Goal: Task Accomplishment & Management: Manage account settings

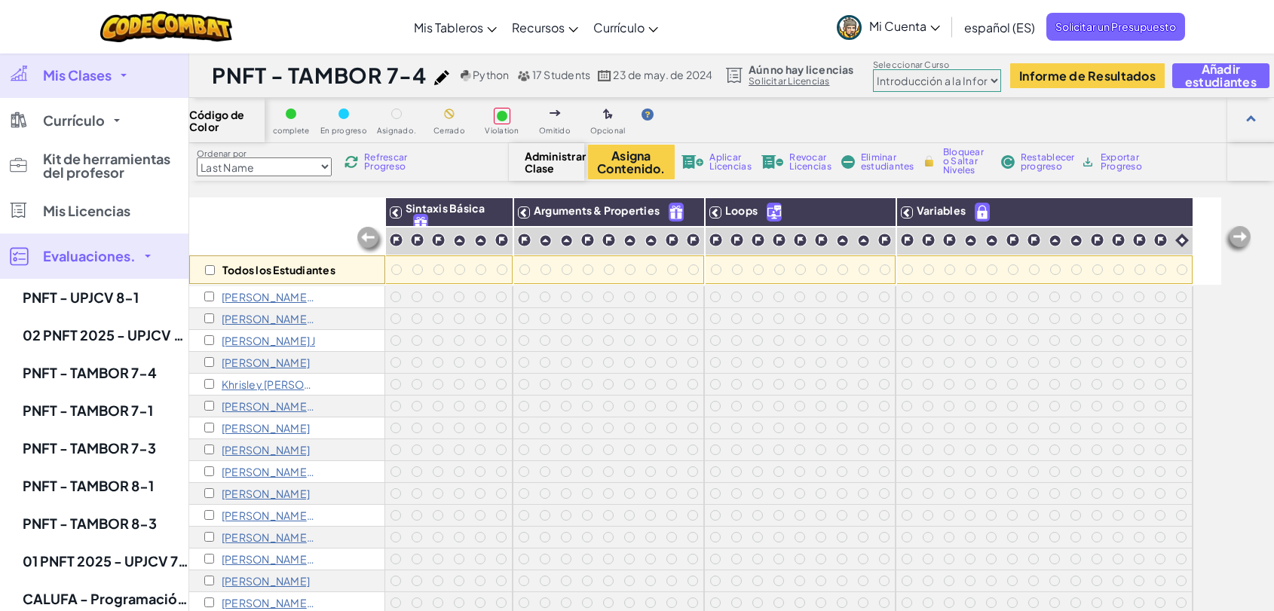
select select "560f1a9f22961295f9427742"
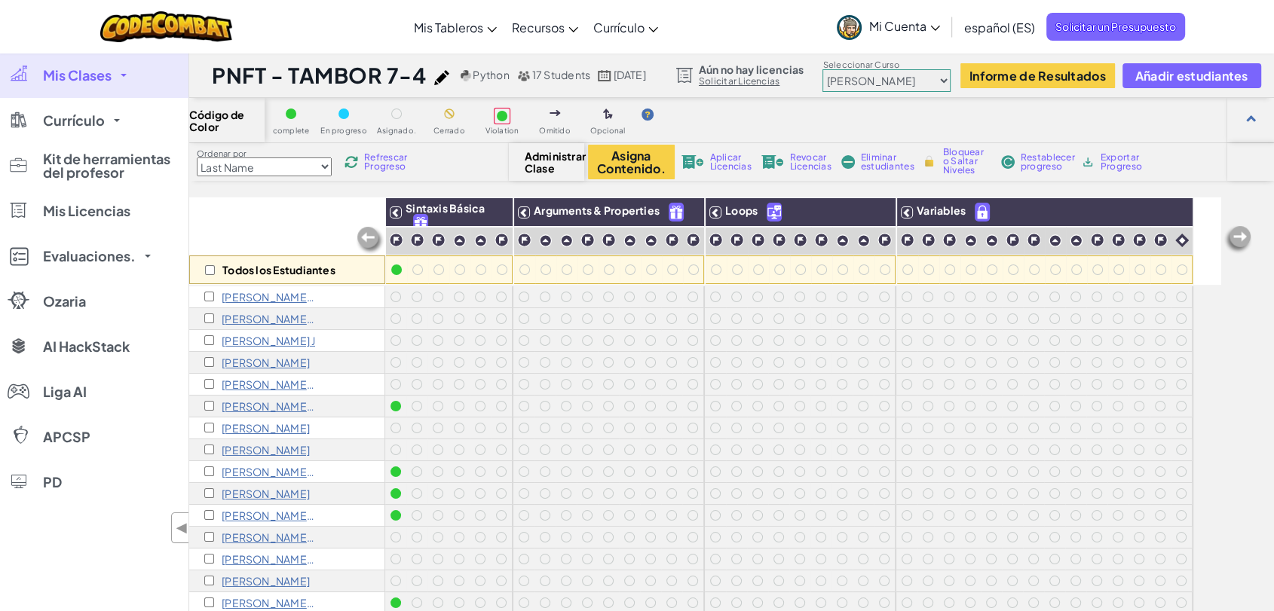
click at [127, 80] on link "Mis Clases" at bounding box center [94, 75] width 188 height 45
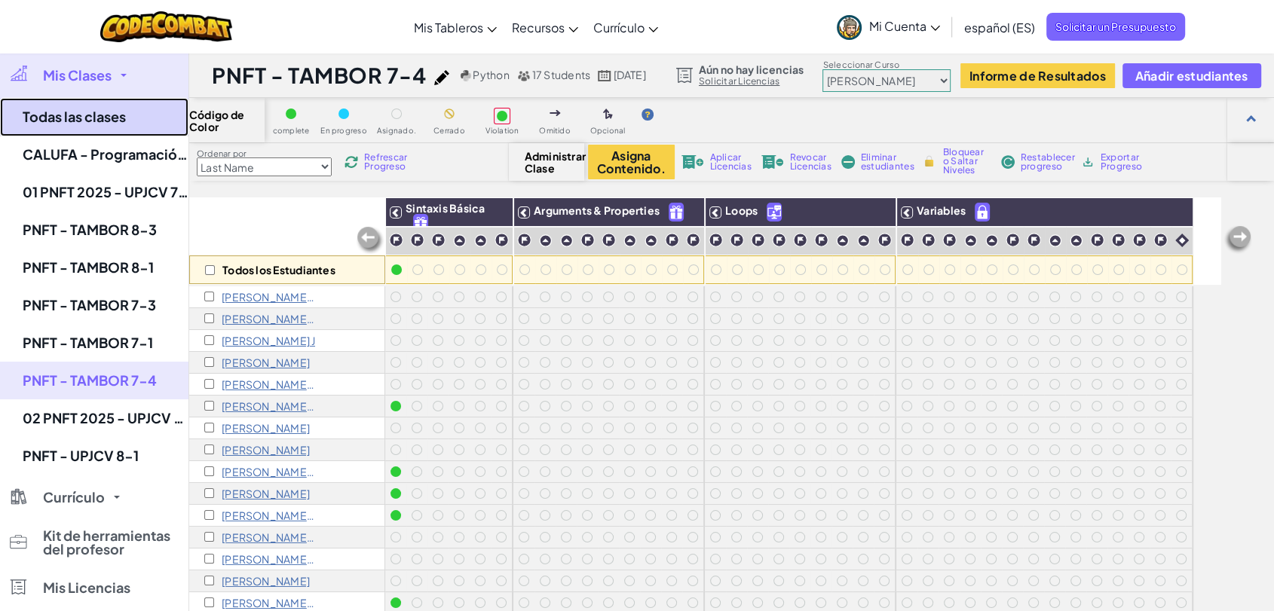
click at [113, 116] on link "Todas las clases" at bounding box center [94, 117] width 188 height 38
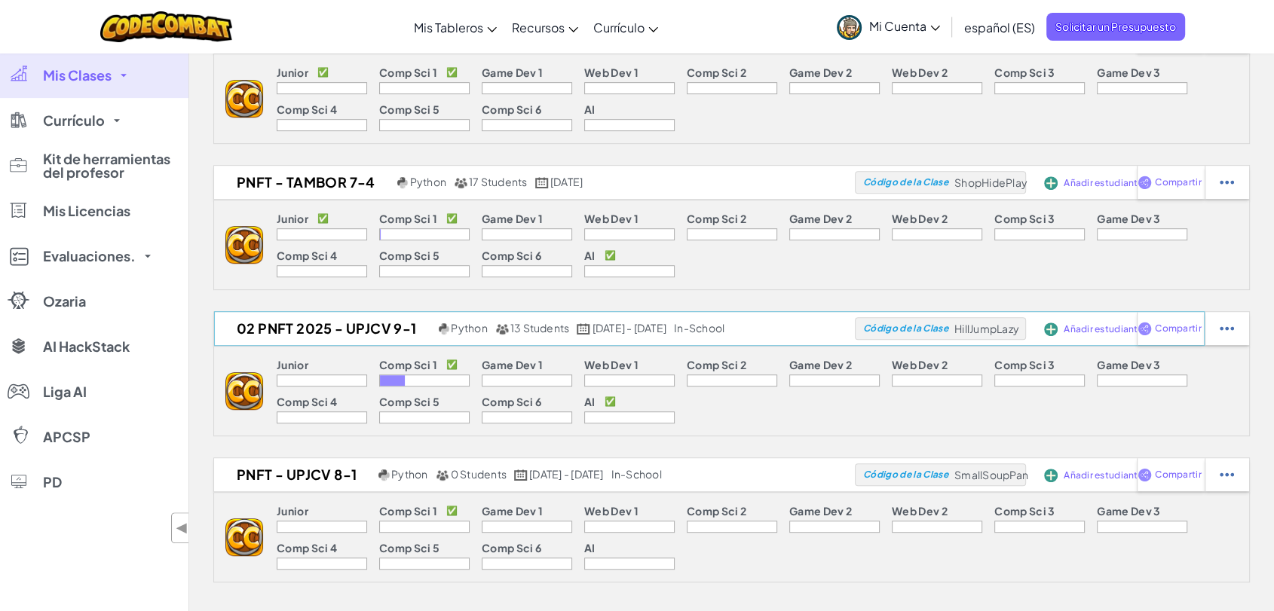
scroll to position [1005, 0]
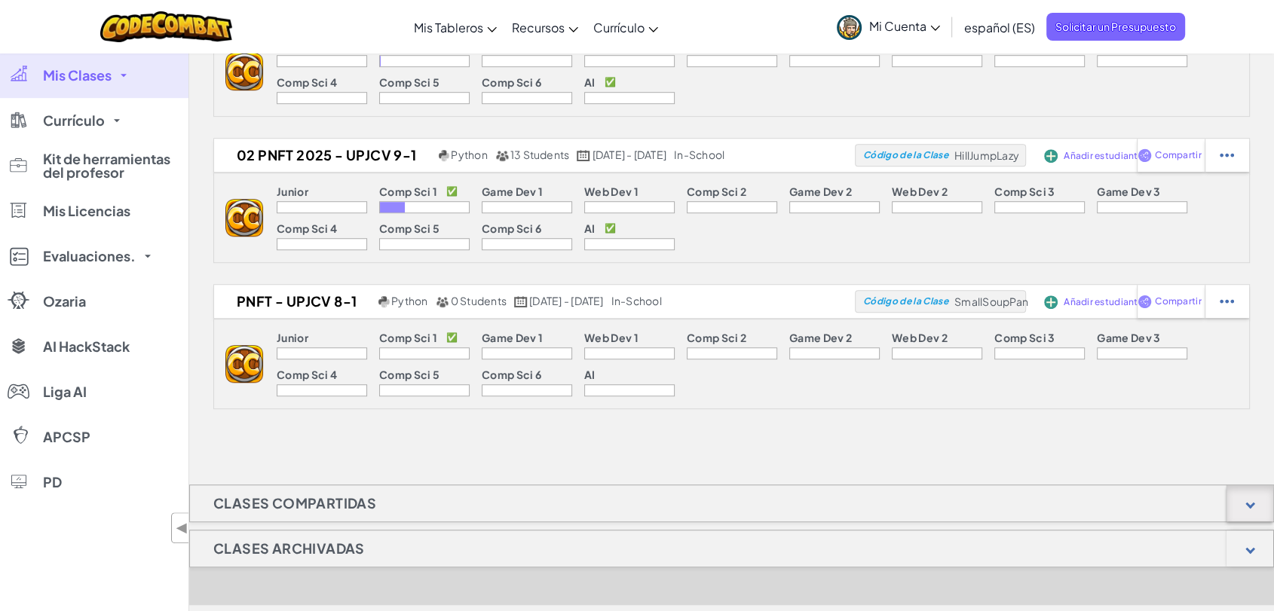
click at [1245, 504] on div at bounding box center [1249, 503] width 47 height 36
click at [1247, 546] on div at bounding box center [1250, 549] width 10 height 10
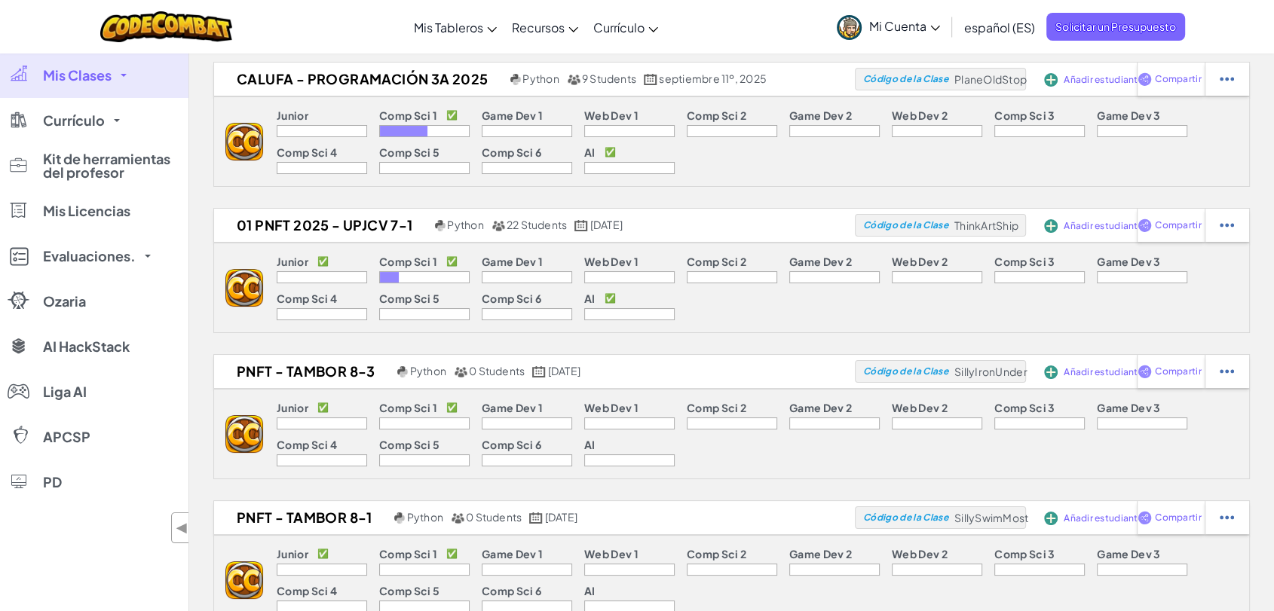
scroll to position [0, 0]
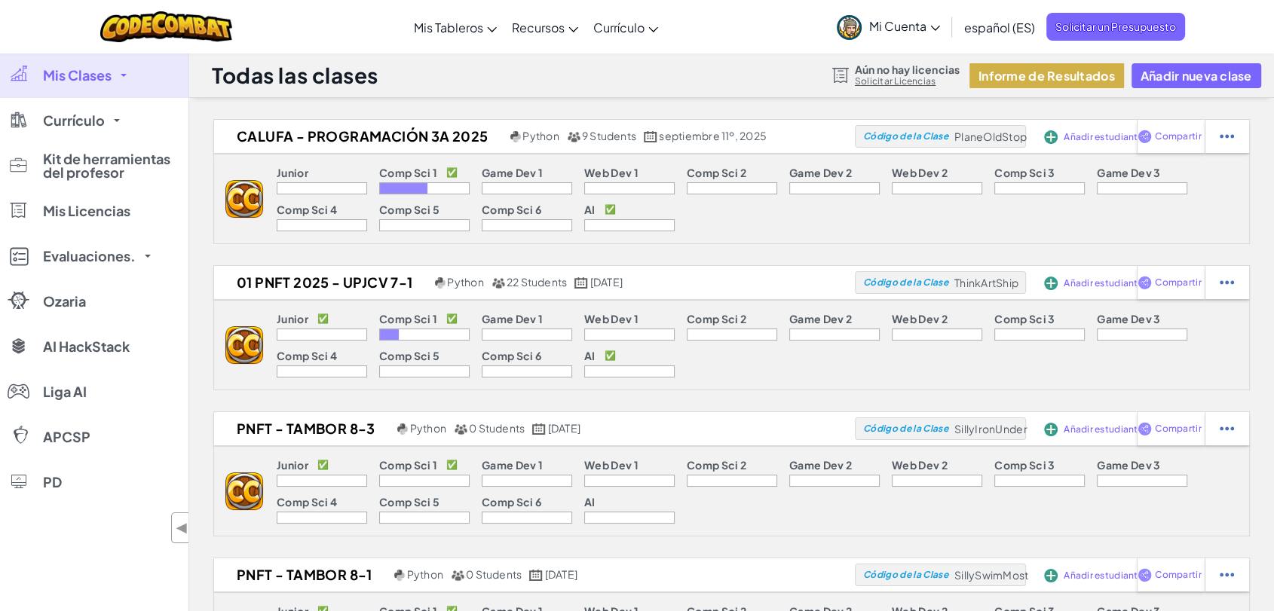
click at [1052, 81] on button "Informe de Resultados" at bounding box center [1046, 75] width 155 height 25
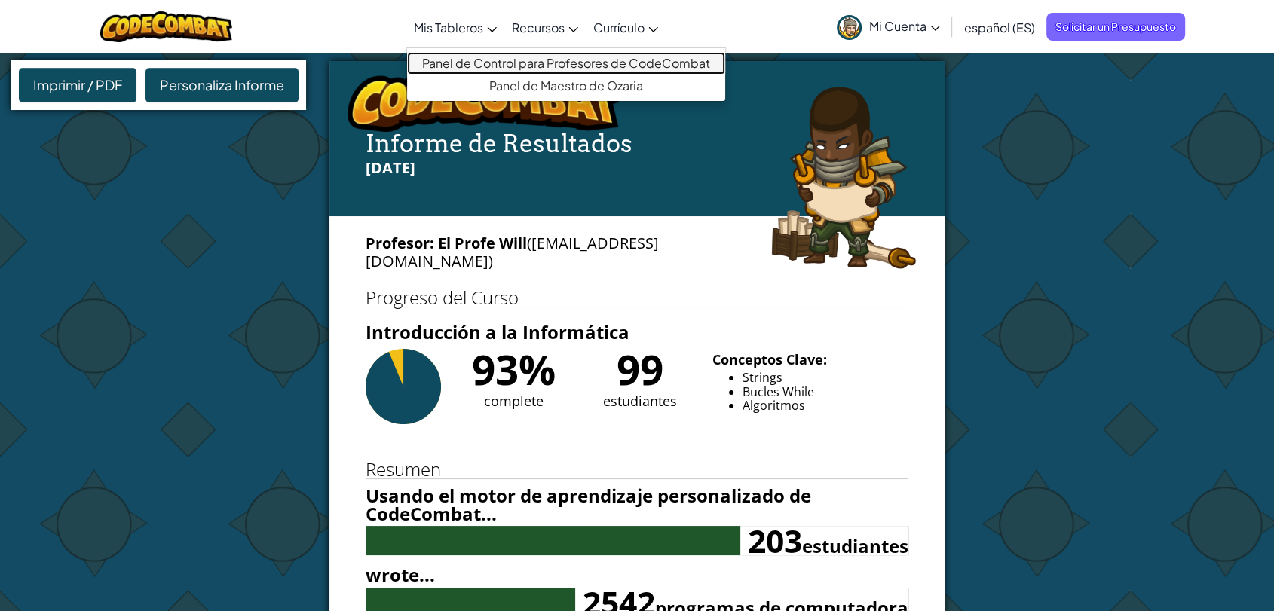
click at [565, 66] on link "Panel de Control para Profesores de CodeCombat" at bounding box center [566, 63] width 318 height 23
